Goal: Answer question/provide support: Share knowledge or assist other users

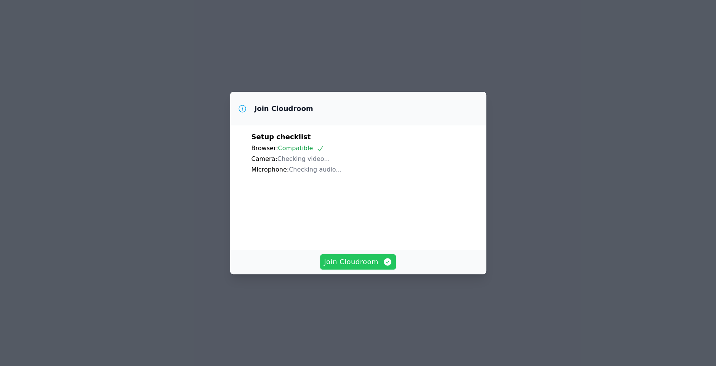
click at [344, 267] on span "Join Cloudroom" at bounding box center [358, 262] width 68 height 11
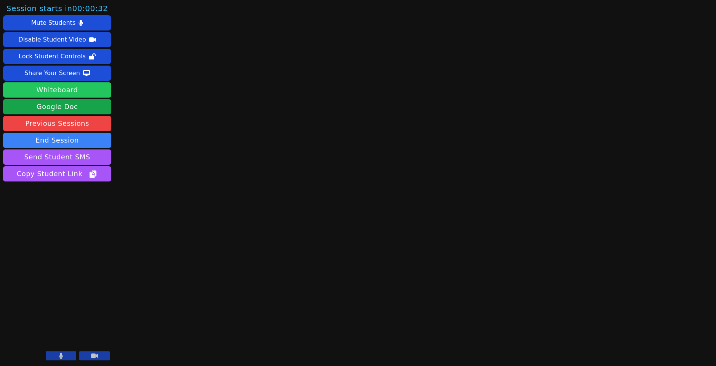
click at [59, 93] on button "Whiteboard" at bounding box center [57, 89] width 108 height 15
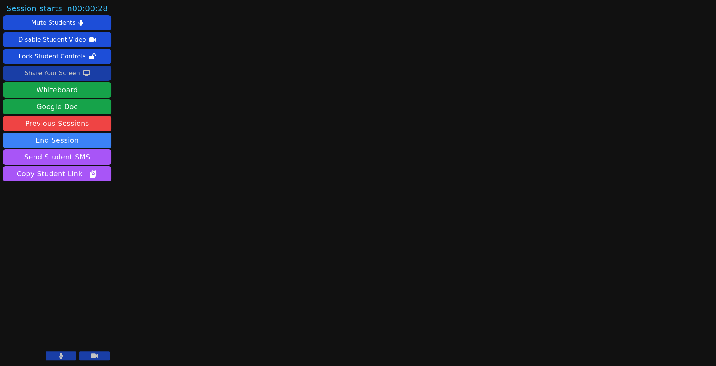
click at [63, 77] on div "Share Your Screen" at bounding box center [52, 73] width 56 height 12
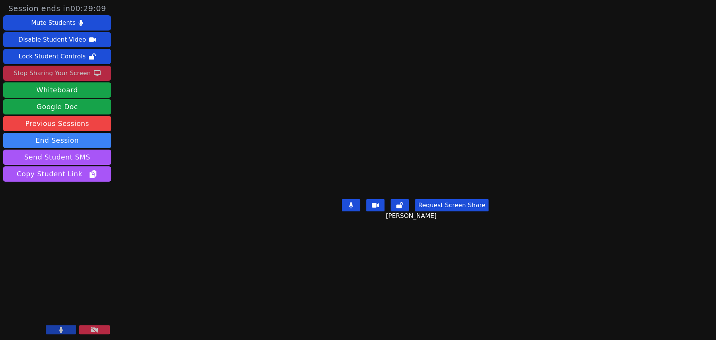
click at [452, 211] on button "Request Screen Share" at bounding box center [451, 205] width 73 height 12
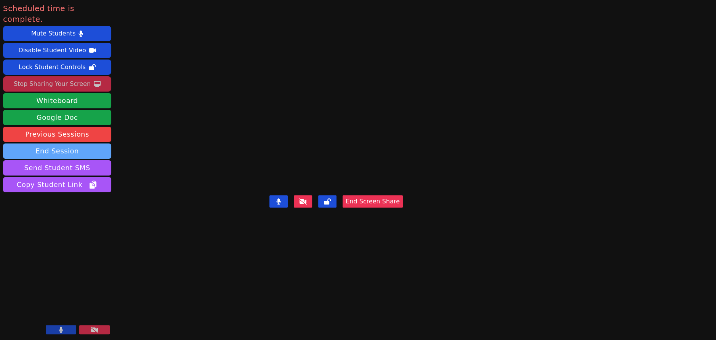
click at [78, 145] on button "End Session" at bounding box center [57, 150] width 108 height 15
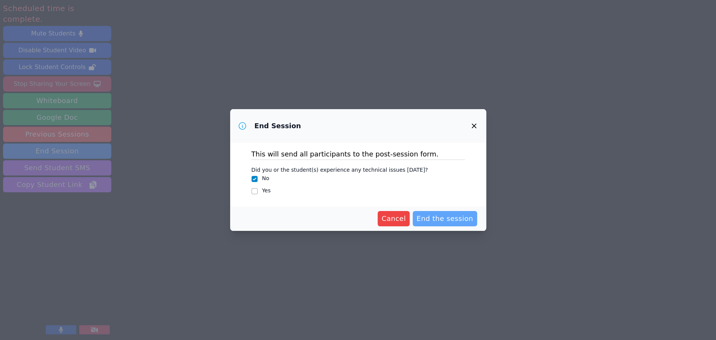
click at [447, 218] on span "End the session" at bounding box center [445, 218] width 57 height 11
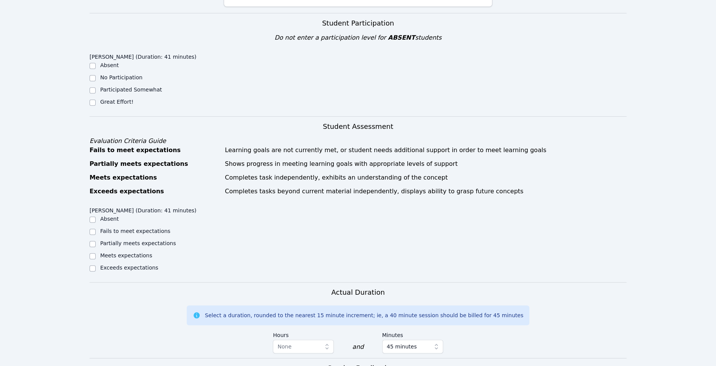
scroll to position [214, 0]
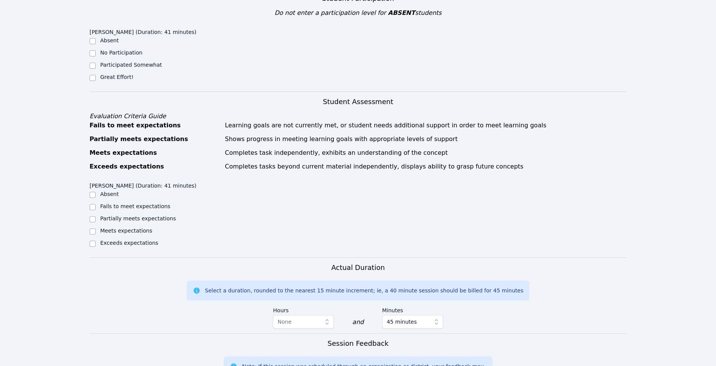
click at [115, 62] on ul "Absent No Participation Participated Somewhat Great Effort!" at bounding box center [157, 60] width 134 height 46
click at [115, 74] on label "Great Effort!" at bounding box center [116, 77] width 33 height 6
click at [96, 75] on input "Great Effort!" at bounding box center [93, 78] width 6 height 6
checkbox input "true"
click at [134, 228] on label "Meets expectations" at bounding box center [126, 231] width 52 height 6
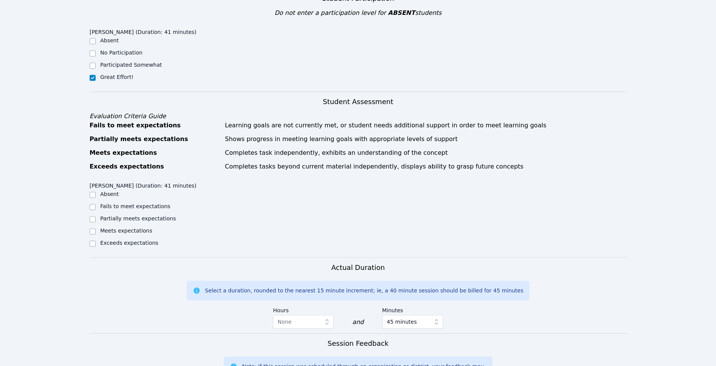
click at [96, 228] on input "Meets expectations" at bounding box center [93, 231] width 6 height 6
checkbox input "true"
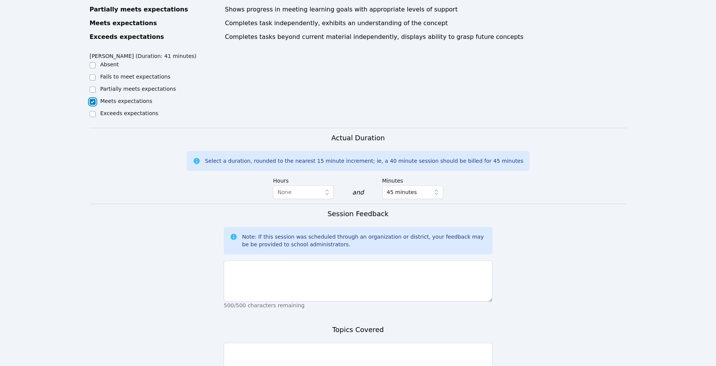
scroll to position [359, 0]
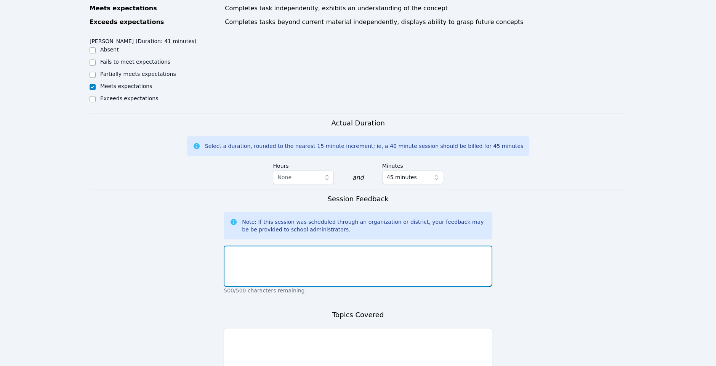
click at [329, 246] on textarea at bounding box center [358, 266] width 269 height 41
type textarea "Aloha, [DATE], [PERSON_NAME] worked on"
